Goal: Information Seeking & Learning: Learn about a topic

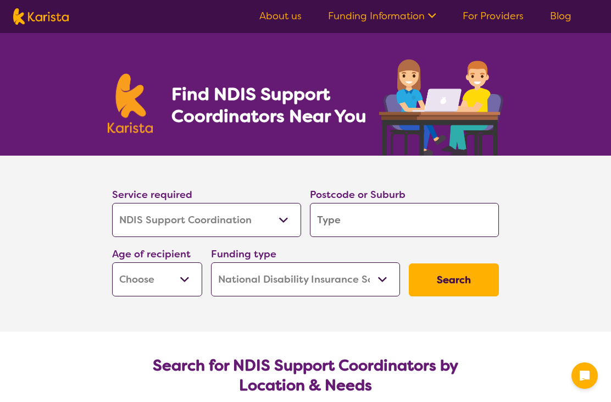
select select "NDIS Support Coordination"
select select "NDIS"
select select "NDIS Support Coordination"
select select "NDIS"
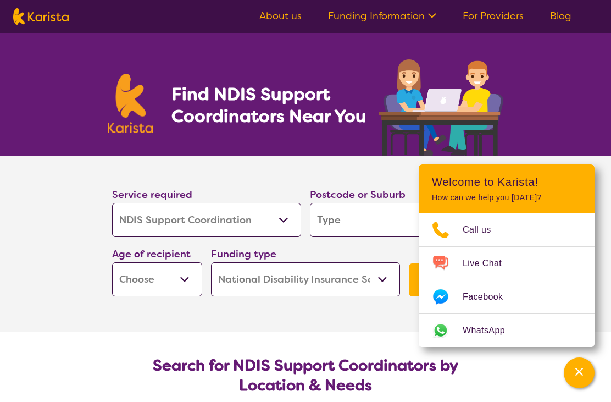
click at [369, 218] on input "search" at bounding box center [404, 220] width 189 height 34
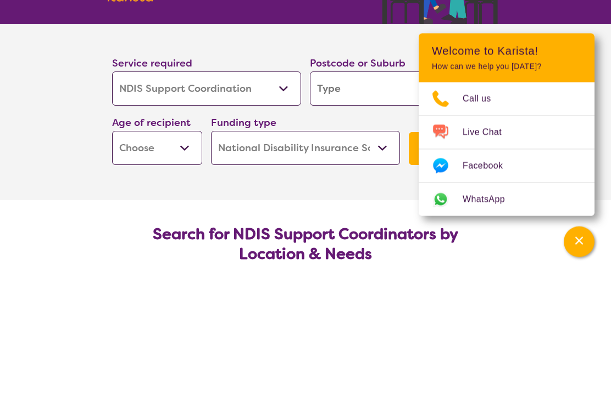
type input "2"
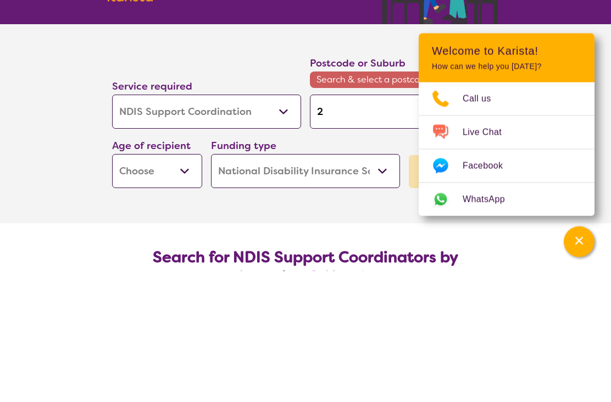
type input "25"
type input "256"
type input "2567"
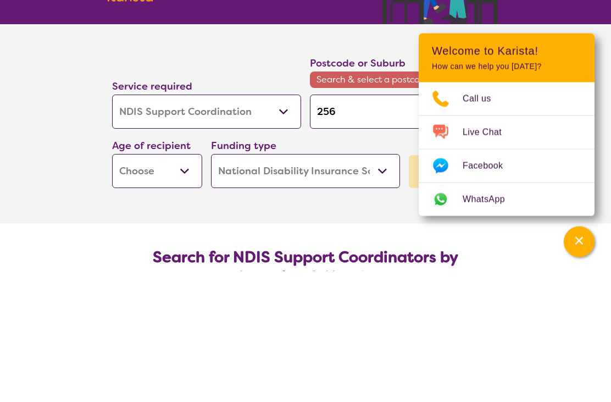
type input "2567"
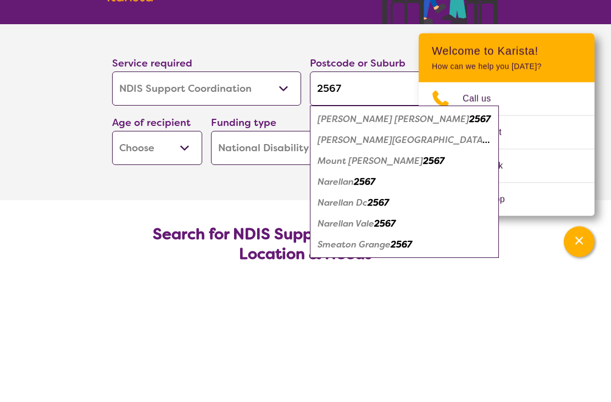
type input "2567"
click at [378, 265] on em "[PERSON_NAME][GEOGRAPHIC_DATA]" at bounding box center [404, 271] width 172 height 12
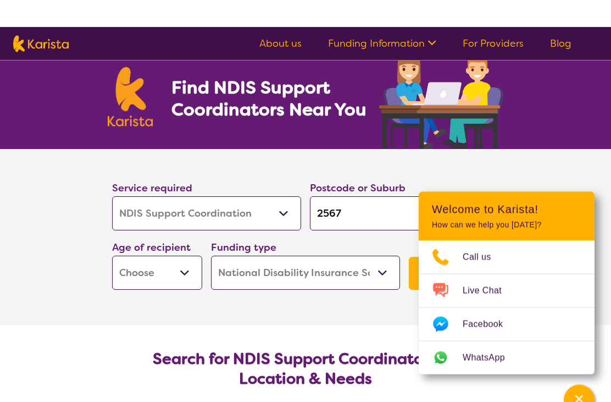
scroll to position [5, 0]
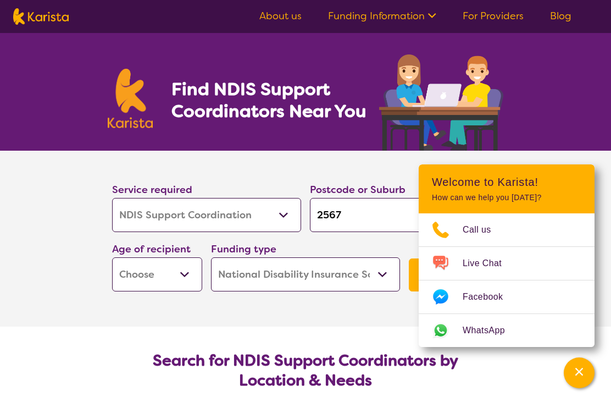
click at [187, 272] on select "Early Childhood - 0 to 9 Child - 10 to 11 Adolescent - 12 to 17 Adult - 18 to 6…" at bounding box center [157, 274] width 90 height 34
select select "AD"
click at [381, 277] on select "Home Care Package (HCP) National Disability Insurance Scheme (NDIS) I don't know" at bounding box center [305, 274] width 189 height 34
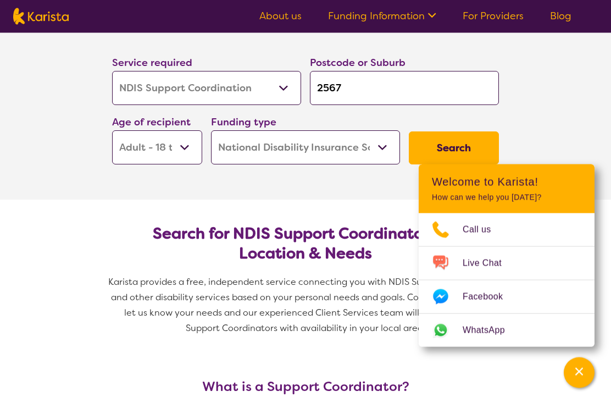
scroll to position [131, 0]
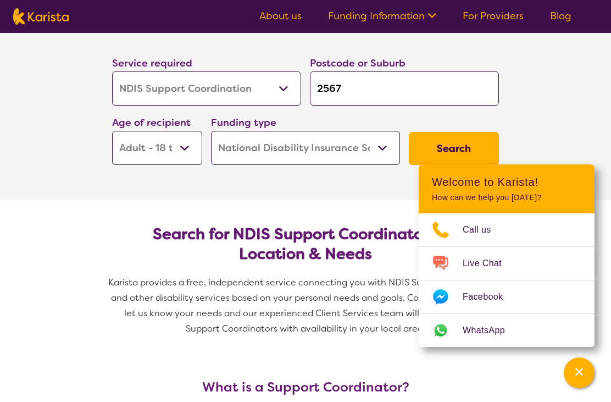
click at [467, 149] on button "Search" at bounding box center [454, 148] width 90 height 33
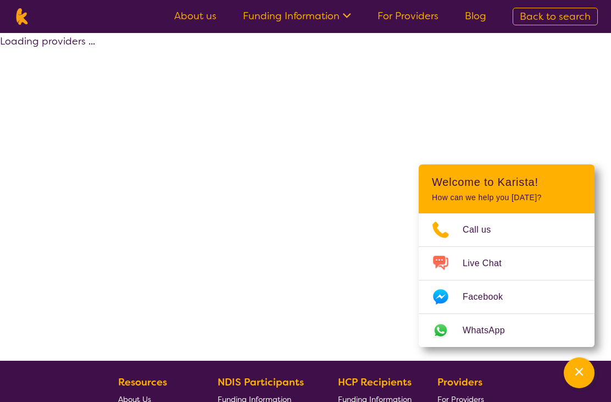
select select "by_score"
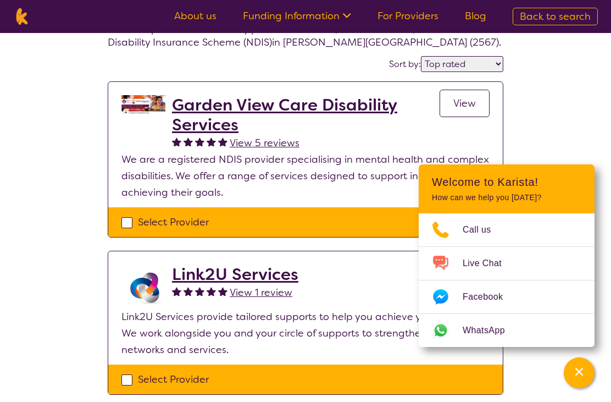
scroll to position [50, 0]
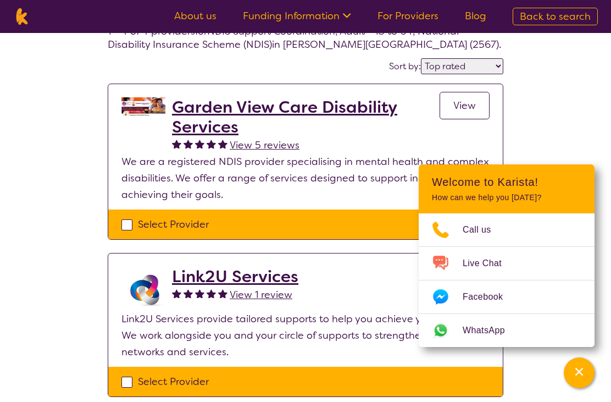
click at [322, 112] on h2 "Garden View Care Disability Services" at bounding box center [306, 117] width 268 height 40
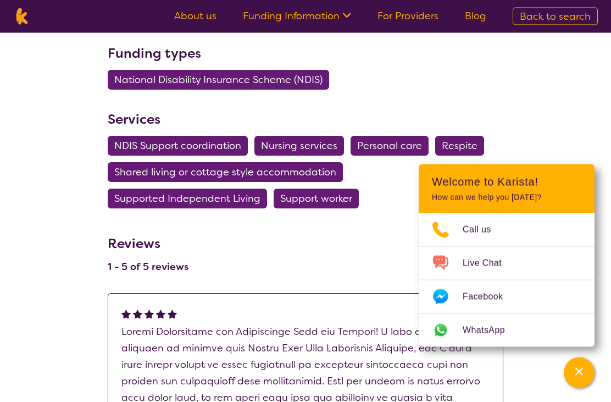
scroll to position [776, 0]
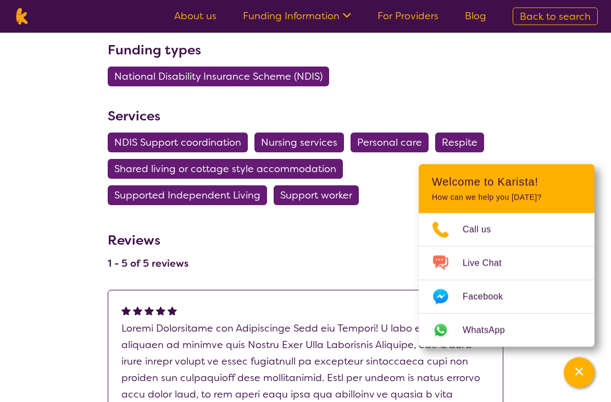
click at [210, 142] on span "NDIS Support coordination" at bounding box center [177, 143] width 127 height 20
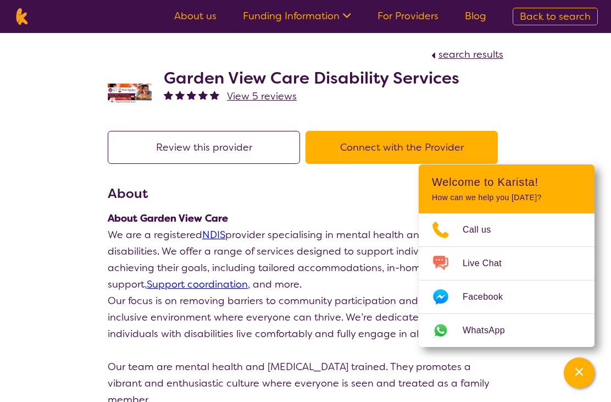
select select "NDIS Support Coordination"
select select "AD"
select select "NDIS"
select select "NDIS Support Coordination"
select select "AD"
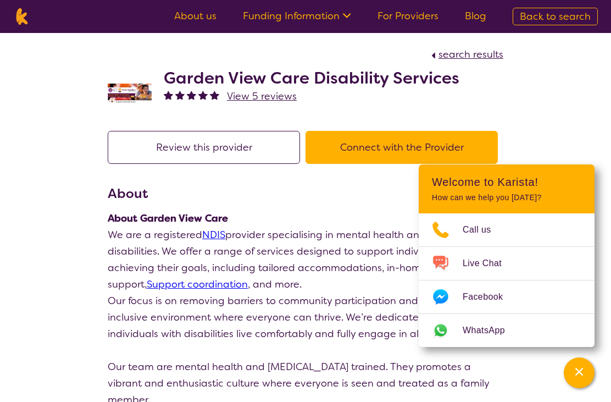
select select "NDIS"
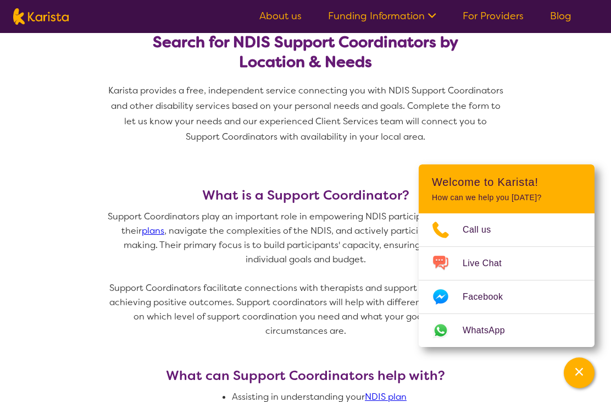
scroll to position [327, 0]
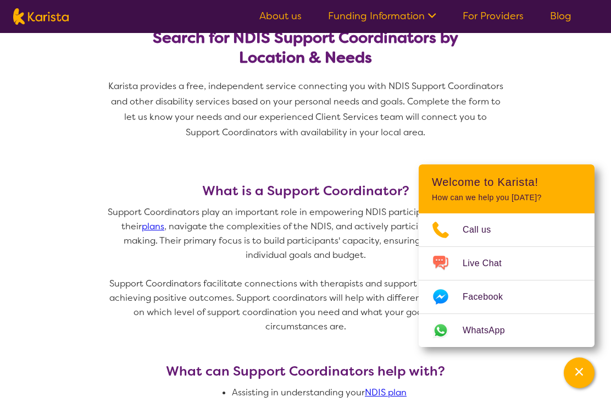
click at [579, 388] on button "Channel Menu" at bounding box center [579, 372] width 31 height 31
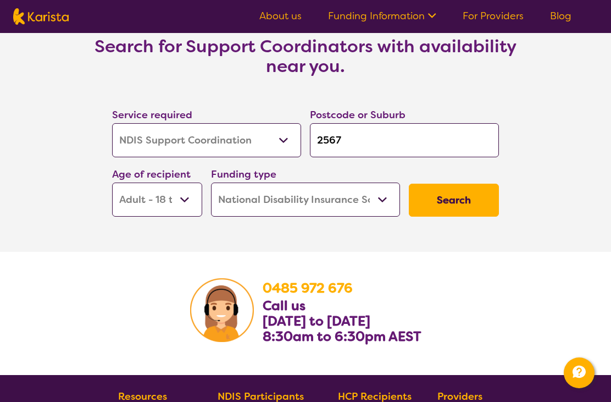
scroll to position [2005, 0]
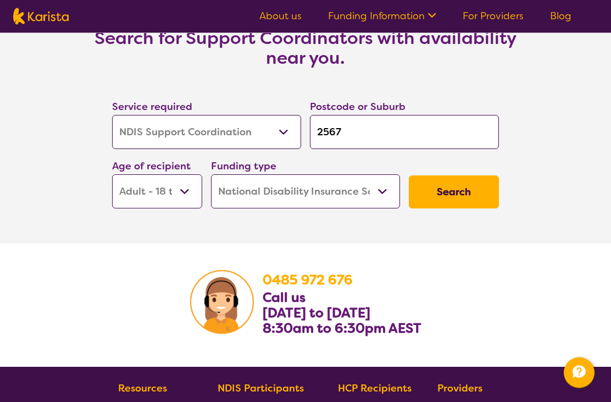
click at [460, 193] on button "Search" at bounding box center [454, 192] width 90 height 33
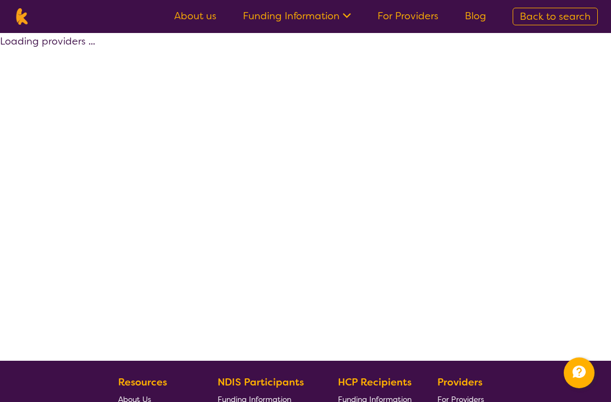
select select "by_score"
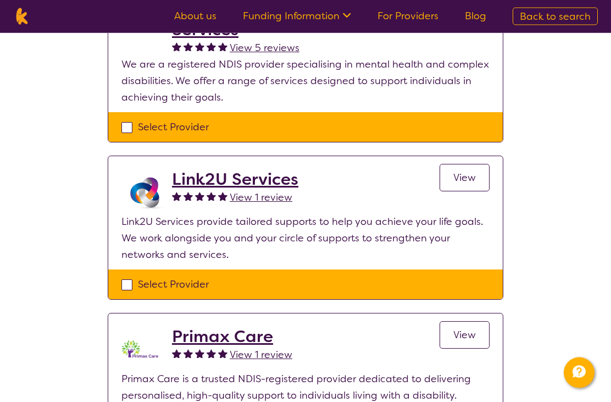
scroll to position [147, 0]
click at [474, 175] on span "View" at bounding box center [464, 177] width 23 height 13
